Goal: Task Accomplishment & Management: Use online tool/utility

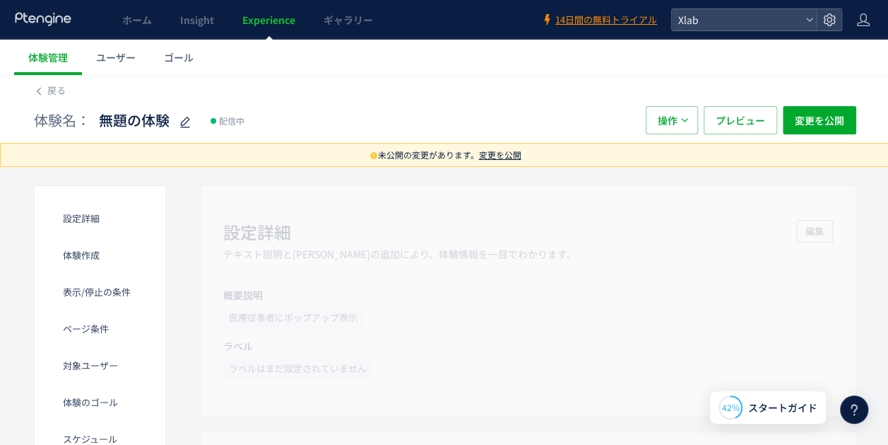
click at [494, 158] on span "変更を公開" at bounding box center [500, 154] width 42 height 12
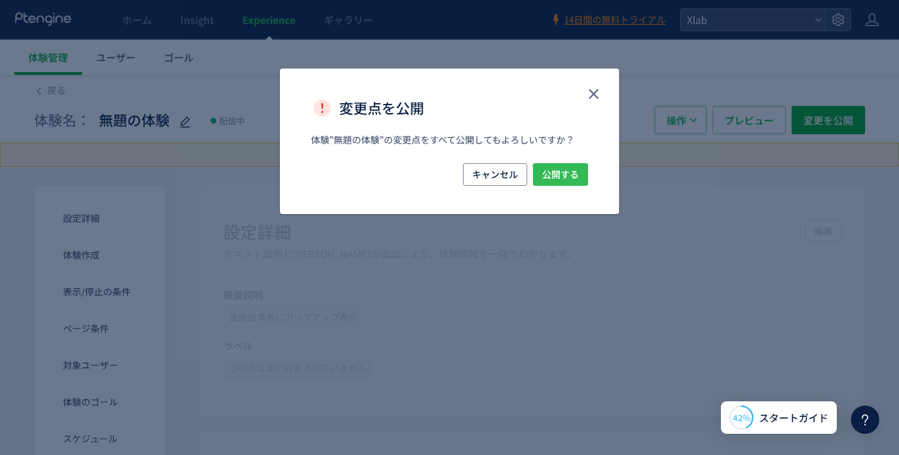
click at [561, 180] on span "公開する" at bounding box center [560, 174] width 37 height 23
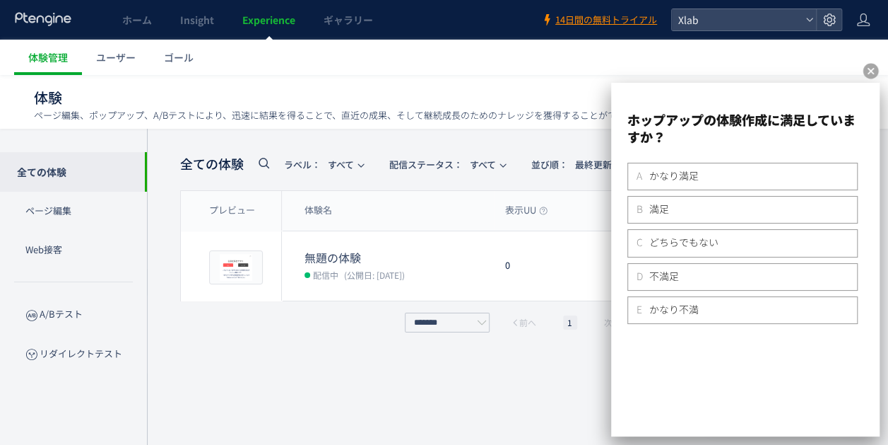
click at [463, 406] on div "全ての体験 ラベル： すべて 配信ステータス​： すべて 並び順： 最終更新時間 CSV 表示項目 プレビュー 体験名 表示UU 表示 ゴール到達UU ゴール…" at bounding box center [519, 287] width 678 height 274
click at [744, 204] on div "B 満足" at bounding box center [743, 208] width 218 height 13
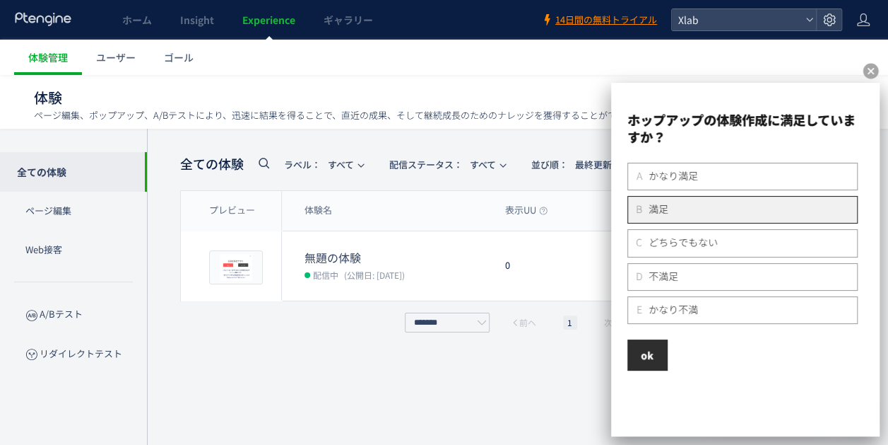
click at [642, 348] on span "OK" at bounding box center [647, 355] width 13 height 14
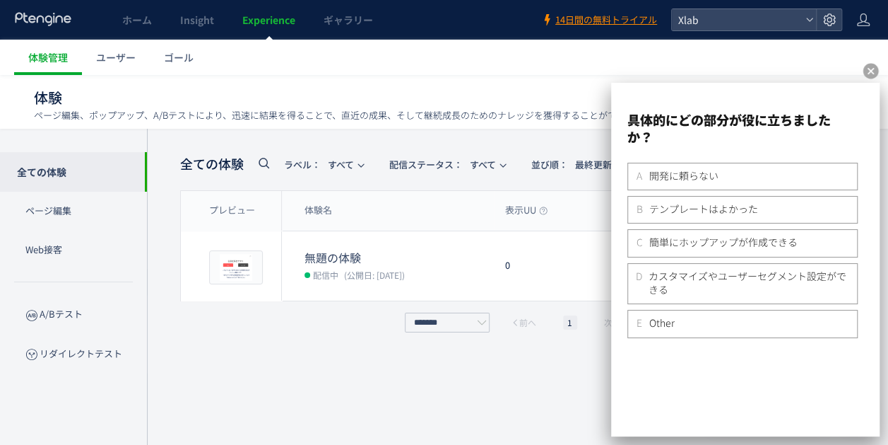
click at [679, 174] on span "開発に頼らない" at bounding box center [683, 175] width 69 height 13
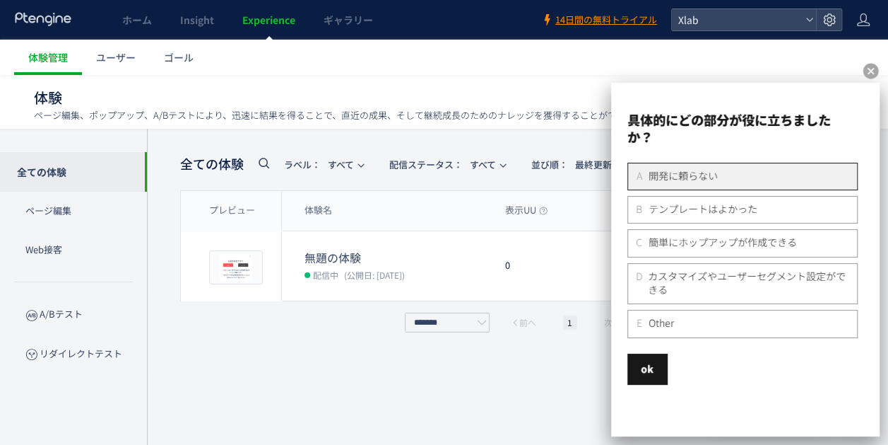
click at [711, 243] on span "簡単にホップアップが作成できる" at bounding box center [723, 241] width 148 height 13
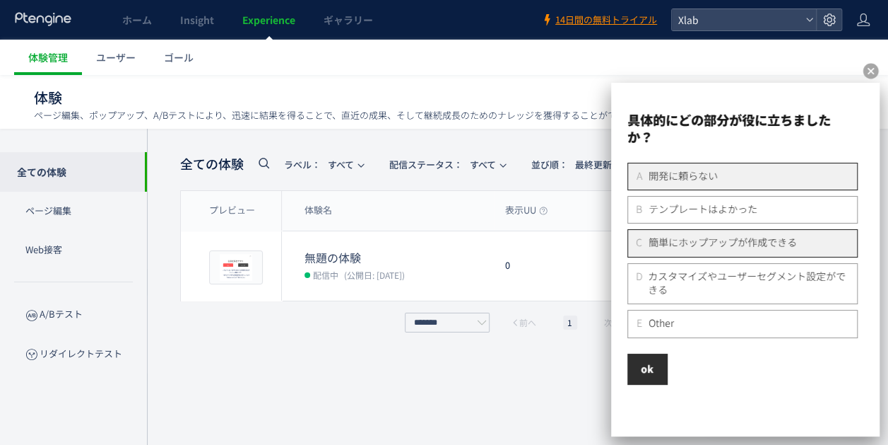
click at [659, 355] on button "OK" at bounding box center [648, 368] width 40 height 31
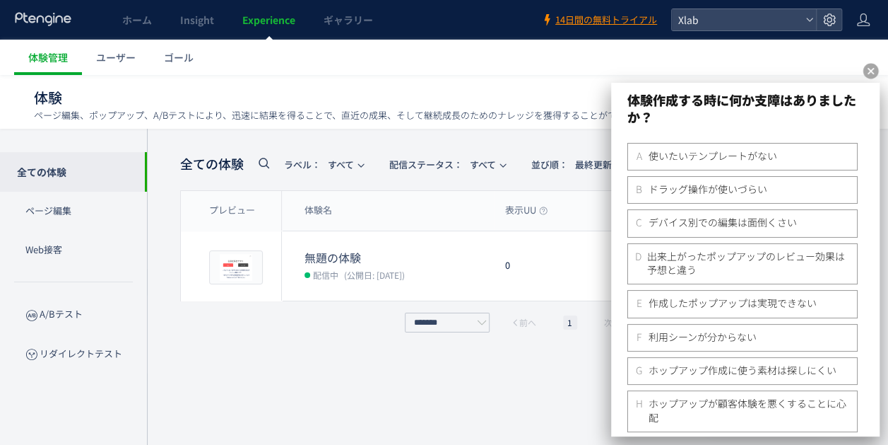
scroll to position [2, 0]
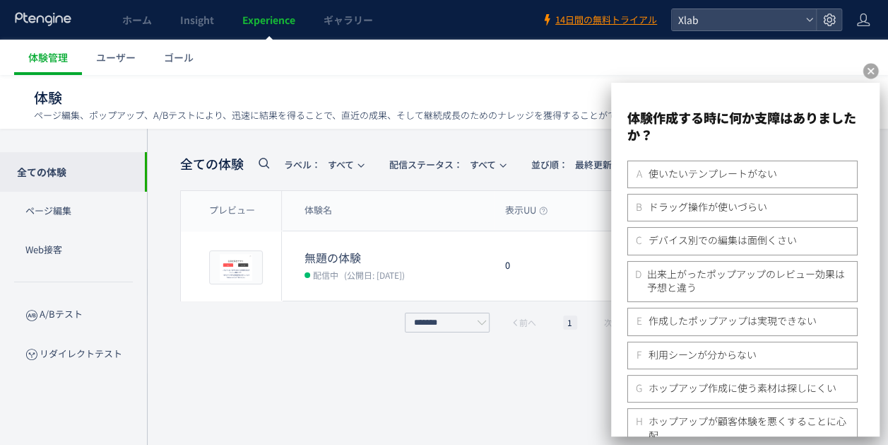
click at [807, 177] on div "A 使いたいテンプレートがない" at bounding box center [743, 173] width 218 height 13
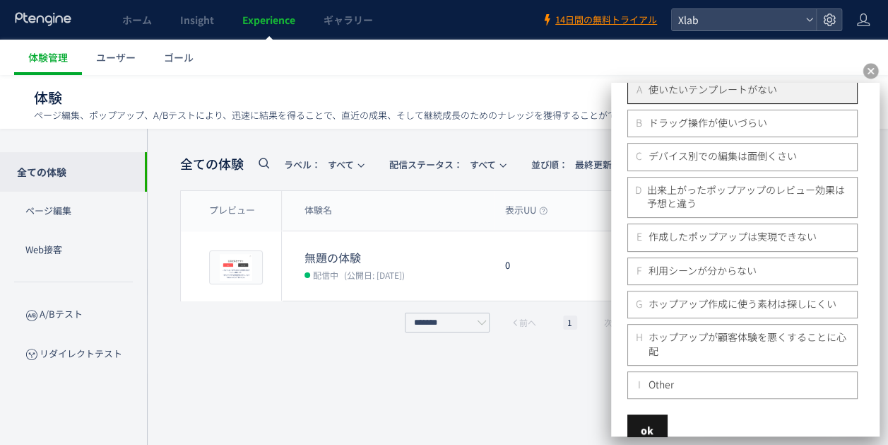
scroll to position [119, 0]
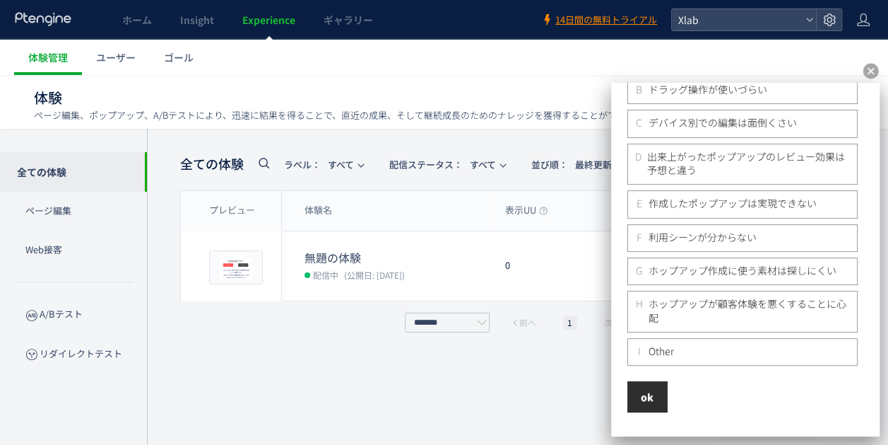
click at [652, 392] on span "OK" at bounding box center [647, 396] width 13 height 14
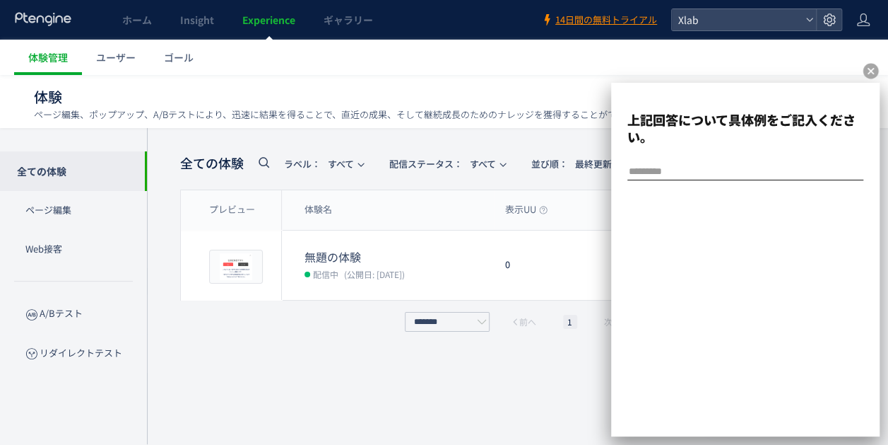
scroll to position [11, 0]
click at [876, 71] on icon at bounding box center [872, 72] width 16 height 16
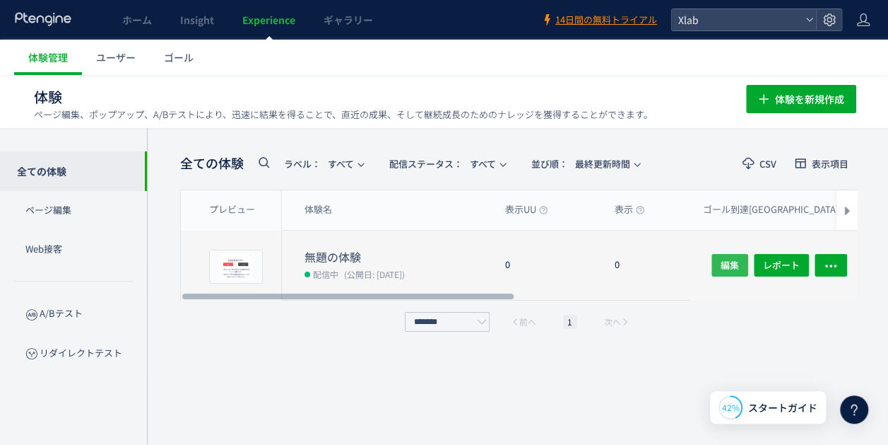
click at [745, 262] on button "編集" at bounding box center [730, 265] width 37 height 23
